Goal: Check status: Check status

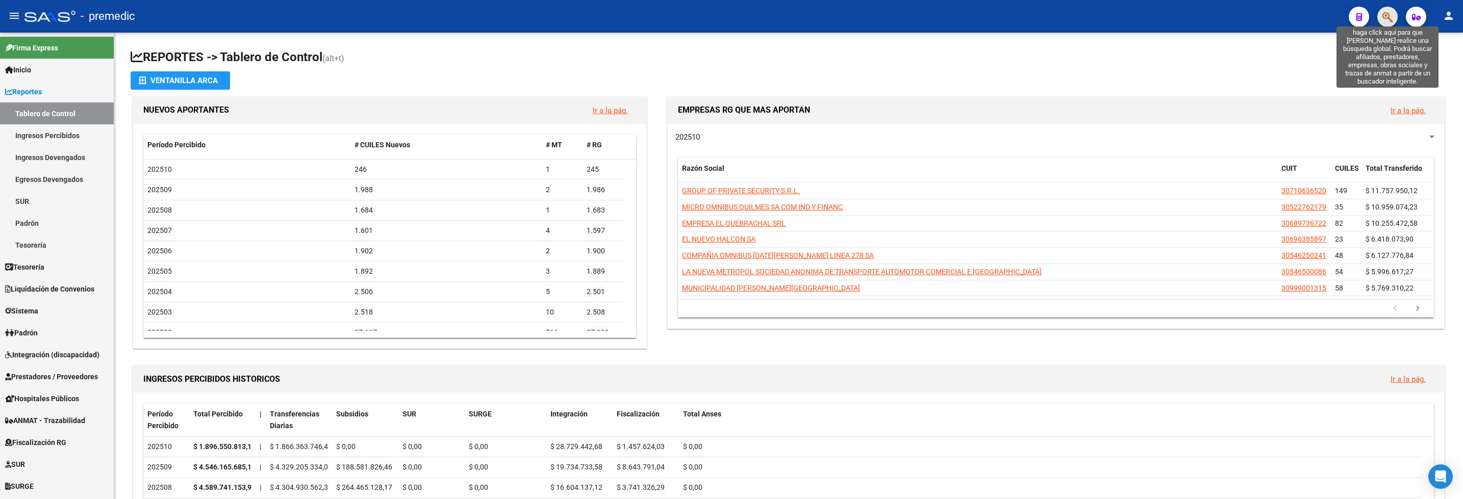
click at [1387, 16] on icon "button" at bounding box center [1387, 17] width 10 height 12
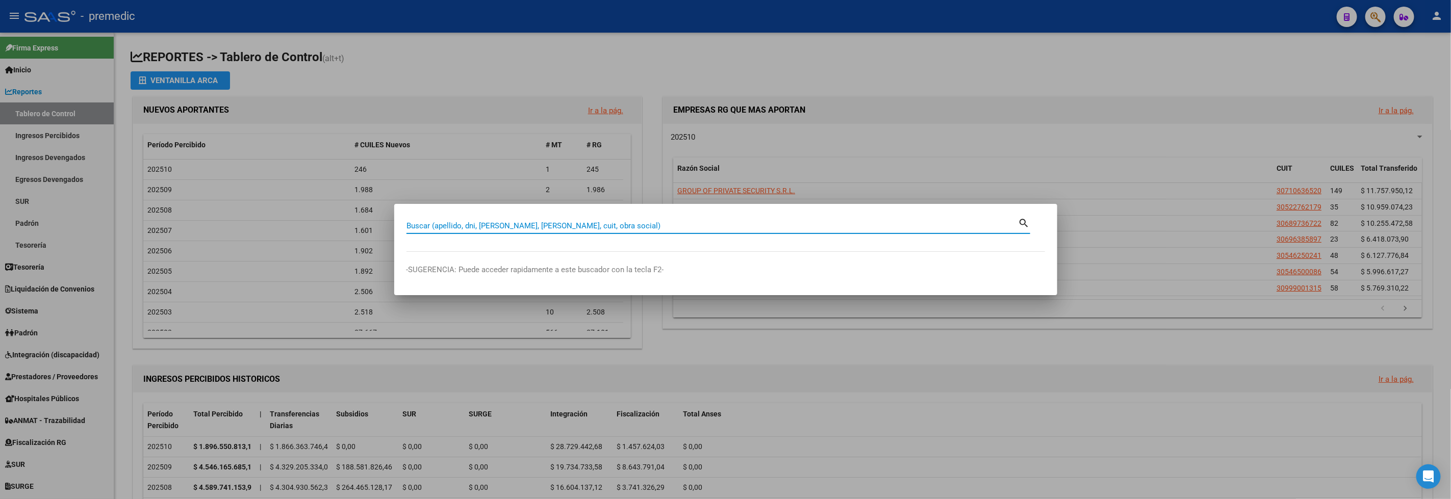
paste input "37699156"
type input "37699156"
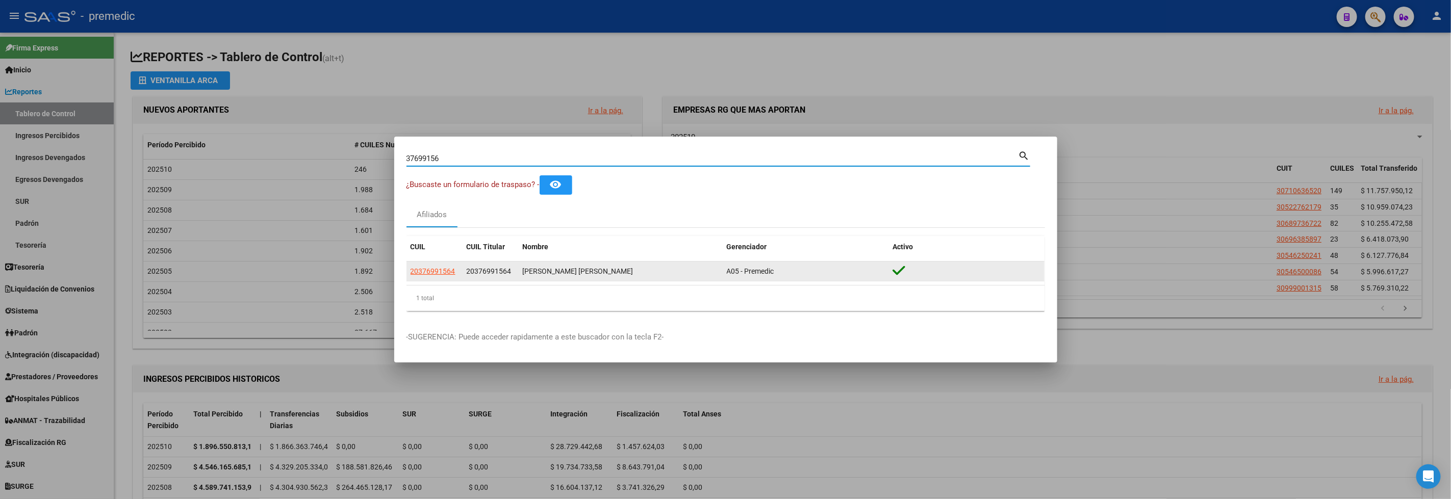
click at [447, 265] on datatable-body-cell "20376991564" at bounding box center [435, 272] width 56 height 20
click at [447, 267] on span "20376991564" at bounding box center [433, 271] width 45 height 8
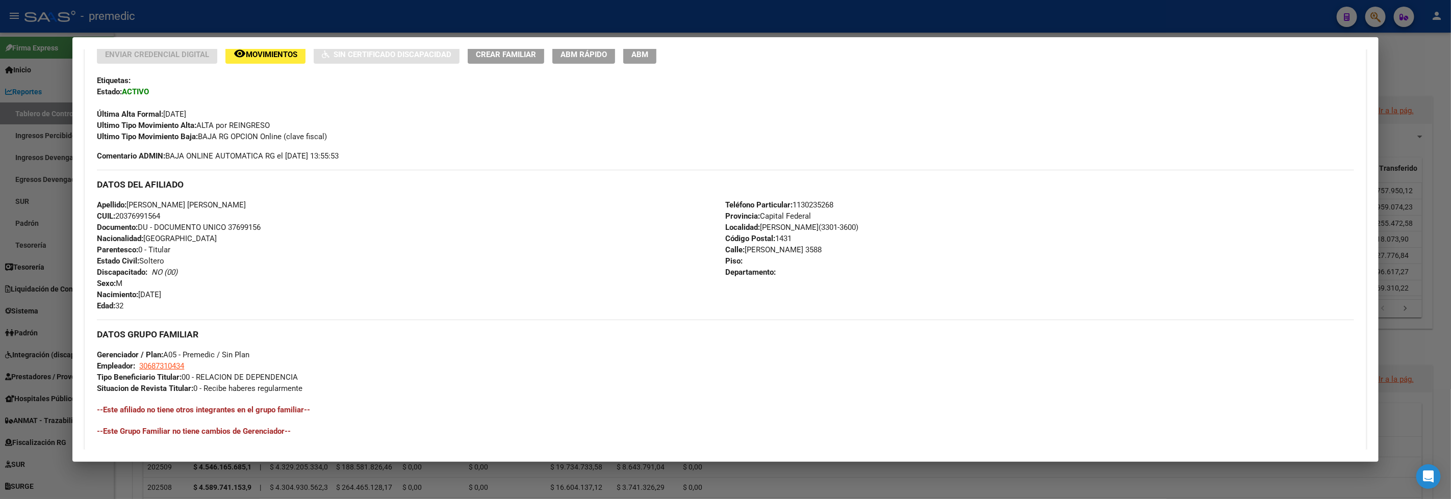
scroll to position [387, 0]
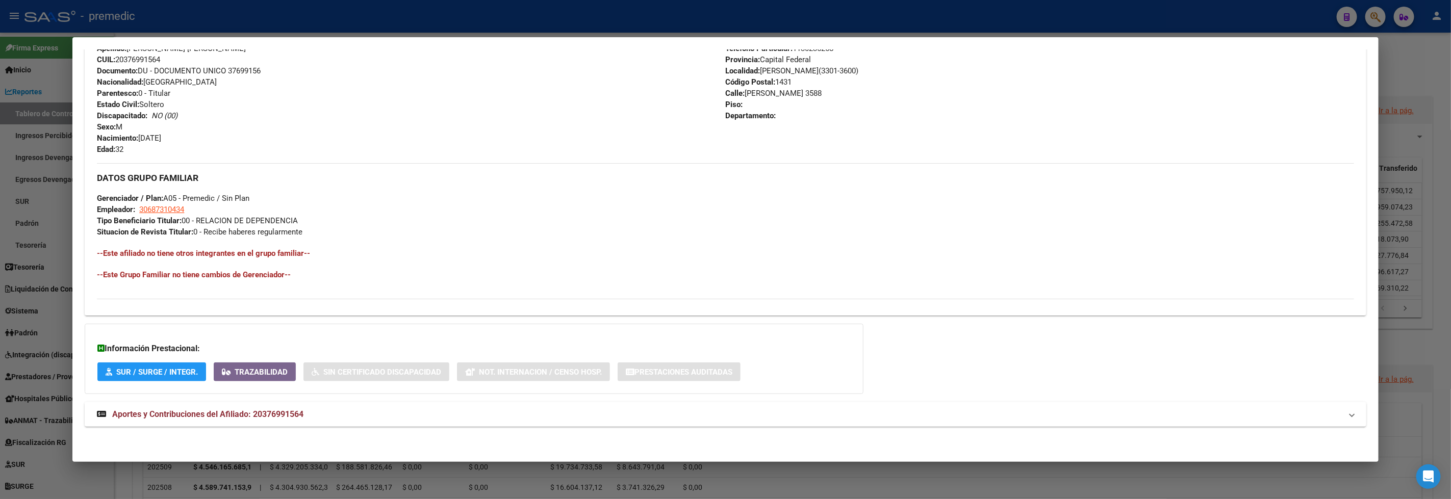
click at [222, 414] on span "Aportes y Contribuciones del Afiliado: 20376991564" at bounding box center [207, 415] width 191 height 10
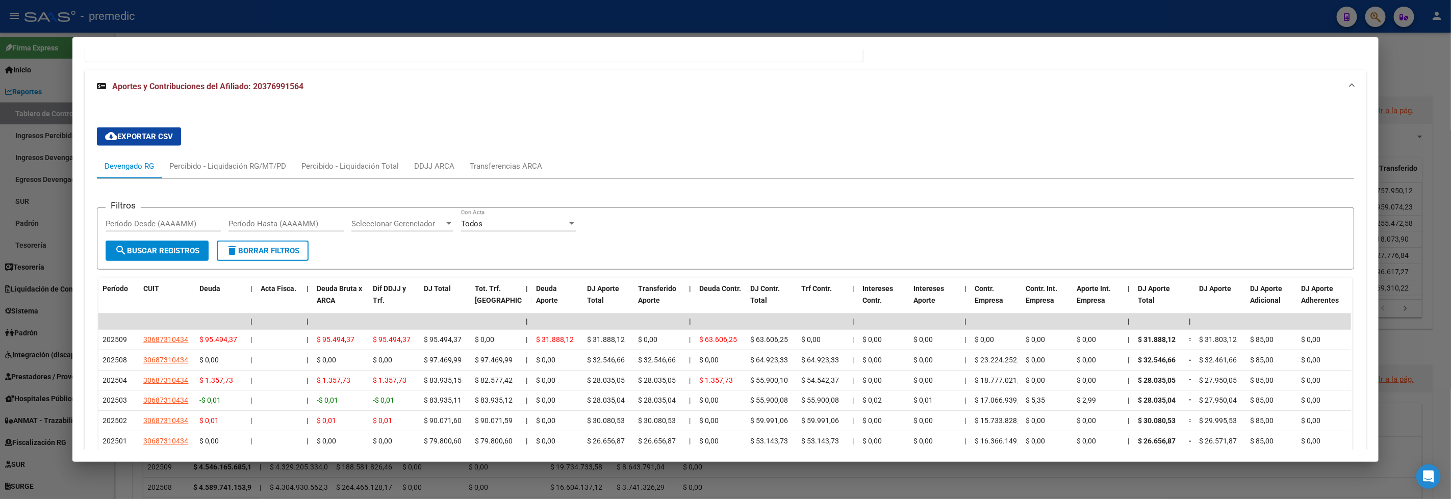
scroll to position [744, 0]
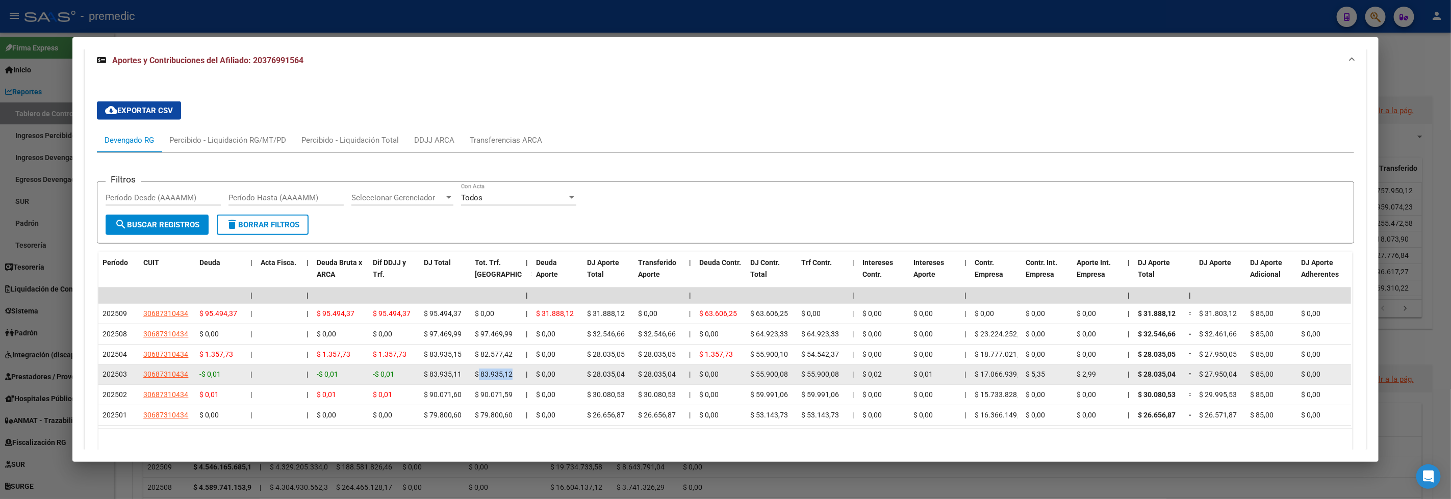
drag, startPoint x: 474, startPoint y: 376, endPoint x: 514, endPoint y: 376, distance: 39.8
click at [514, 376] on datatable-body-cell "$ 83.935,12" at bounding box center [496, 375] width 51 height 20
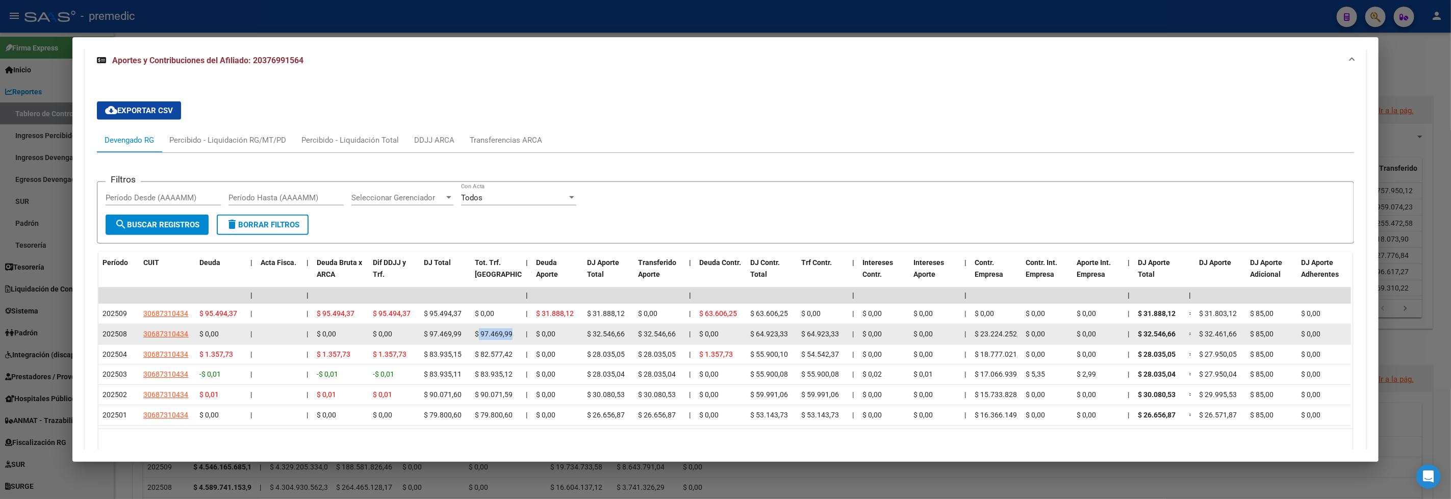
drag, startPoint x: 473, startPoint y: 335, endPoint x: 510, endPoint y: 334, distance: 36.8
click at [510, 334] on div "$ 97.469,99" at bounding box center [496, 335] width 43 height 12
